Goal: Find specific page/section: Find specific page/section

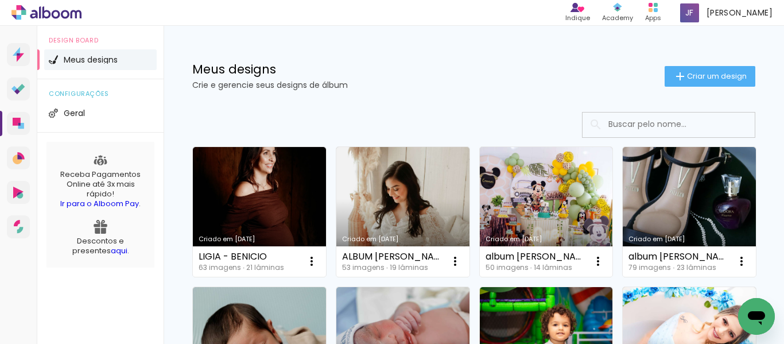
click at [627, 126] on input at bounding box center [684, 124] width 164 height 24
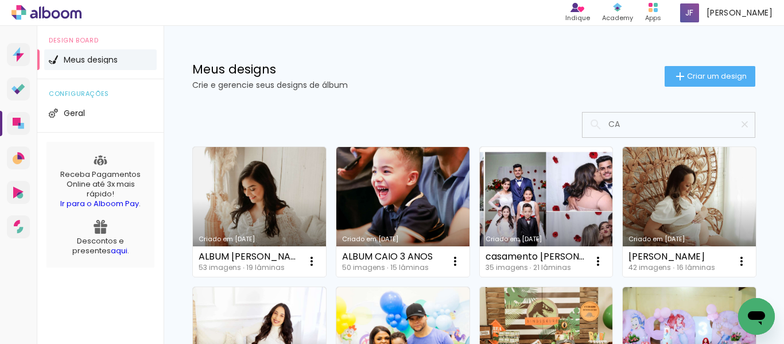
type input "C"
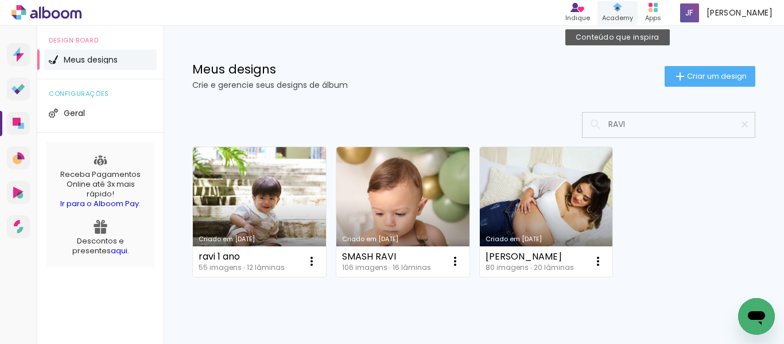
type input "RAVI"
type paper-input "RAVI"
